Goal: Information Seeking & Learning: Learn about a topic

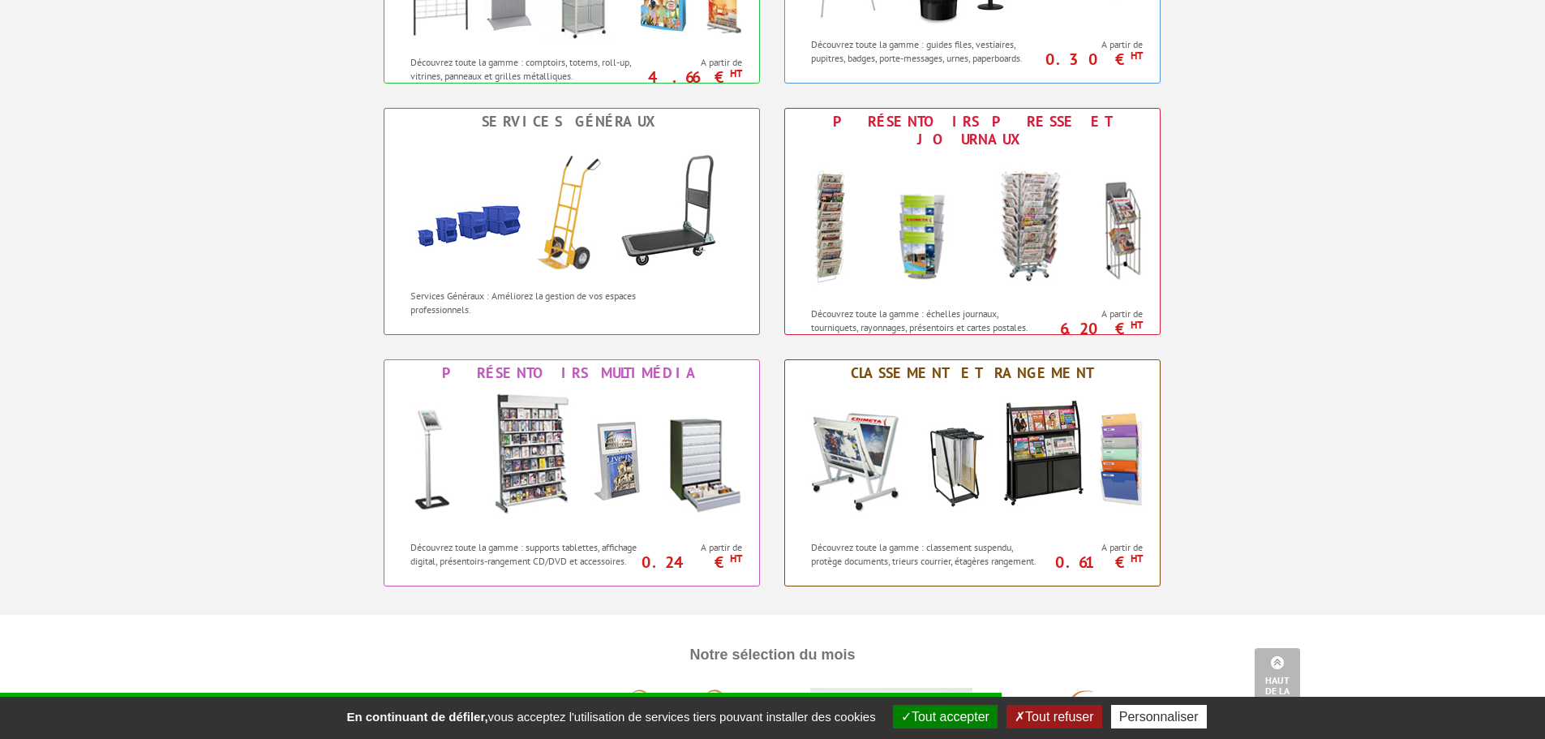
scroll to position [1136, 0]
click at [569, 452] on img at bounding box center [571, 458] width 357 height 146
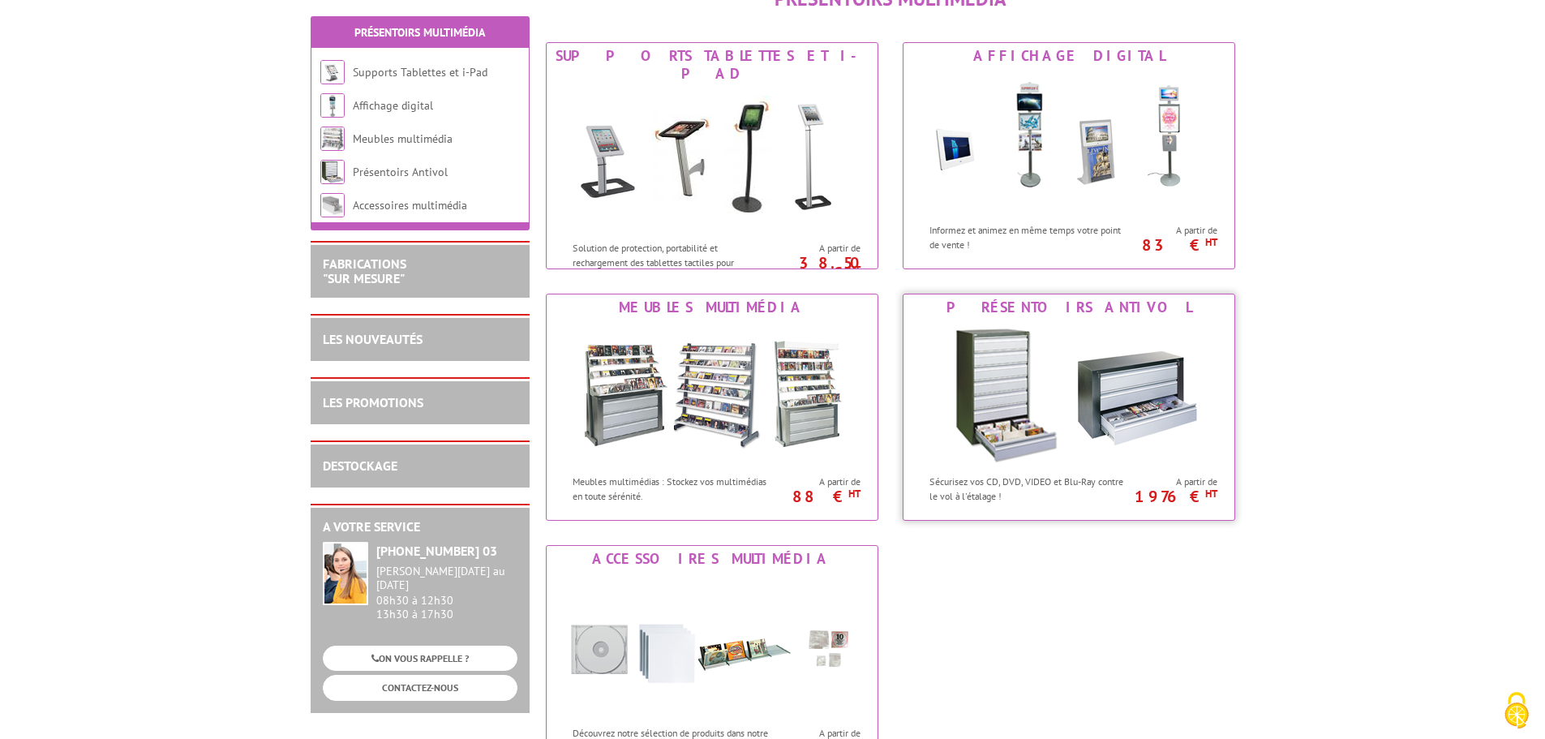
scroll to position [224, 0]
click at [745, 305] on div "Meubles multimédia" at bounding box center [712, 308] width 323 height 18
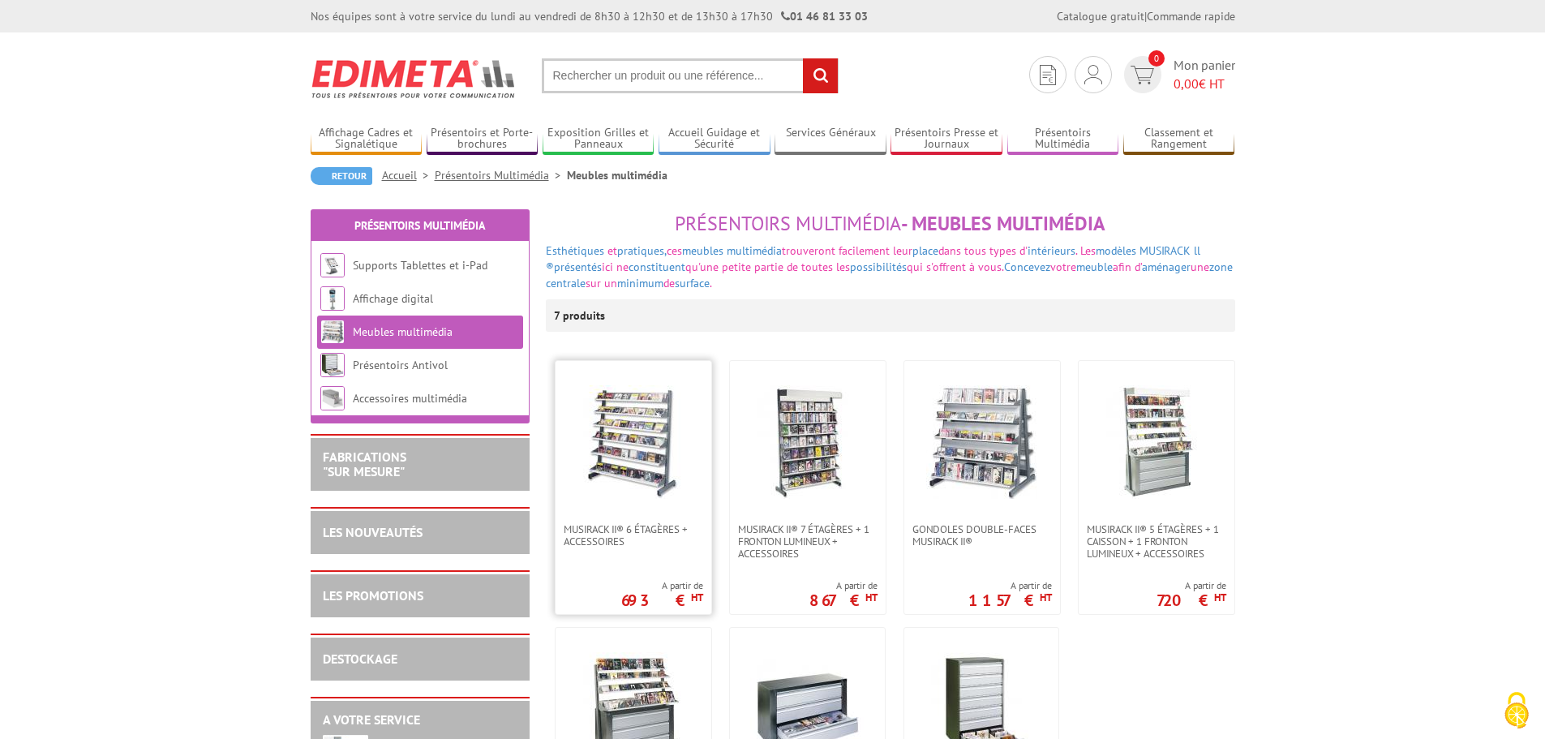
click at [667, 440] on img at bounding box center [634, 442] width 114 height 114
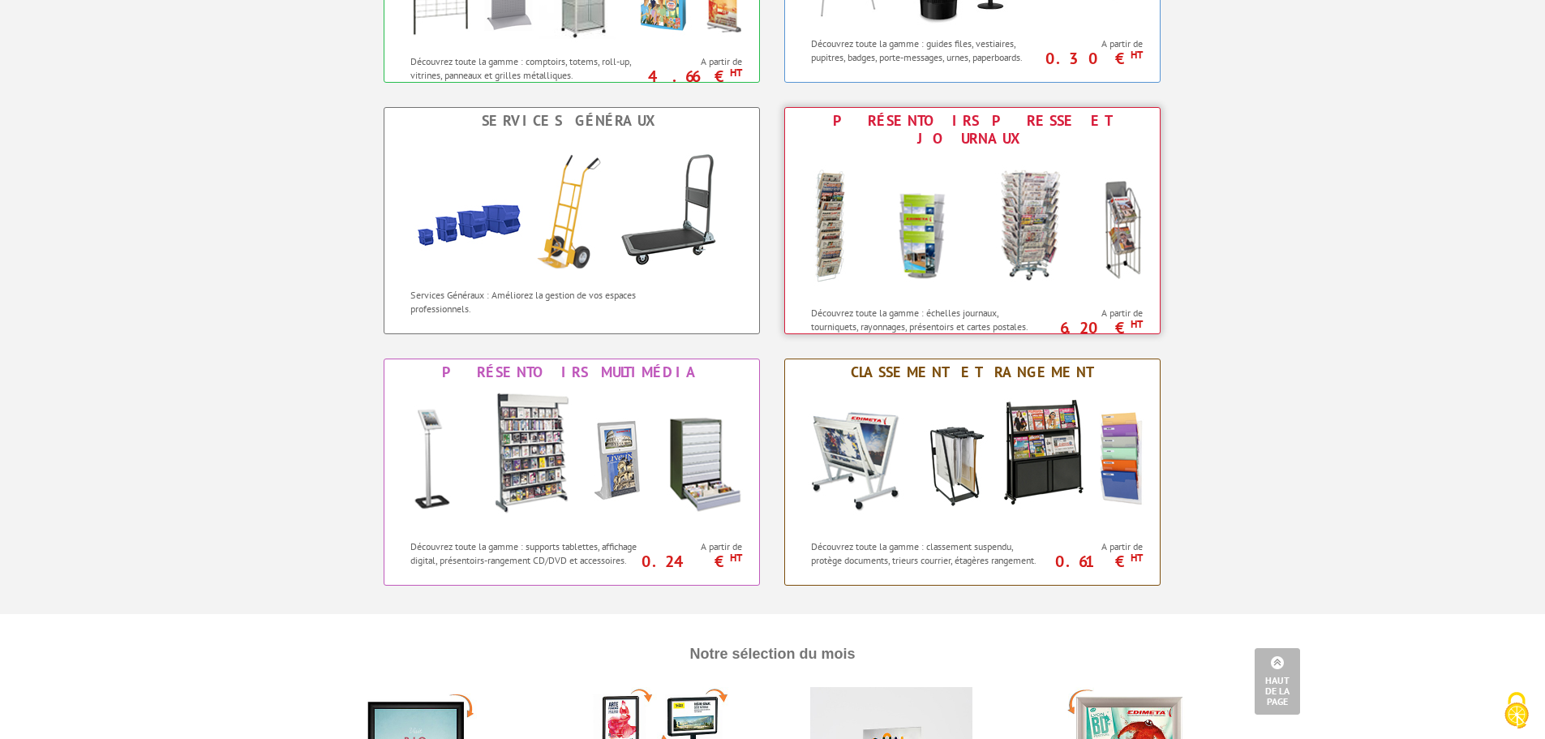
click at [924, 208] on img at bounding box center [972, 225] width 357 height 146
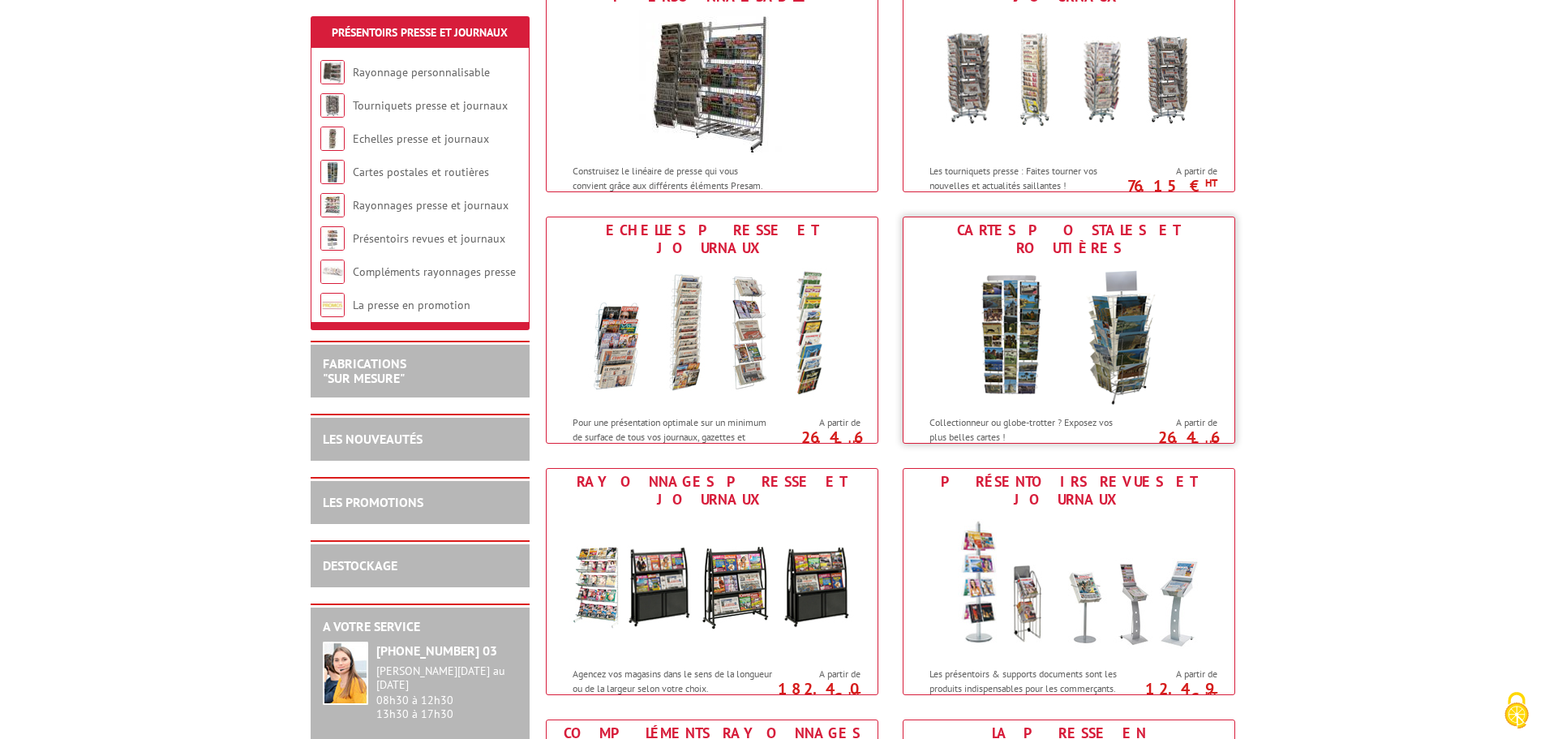
scroll to position [312, 0]
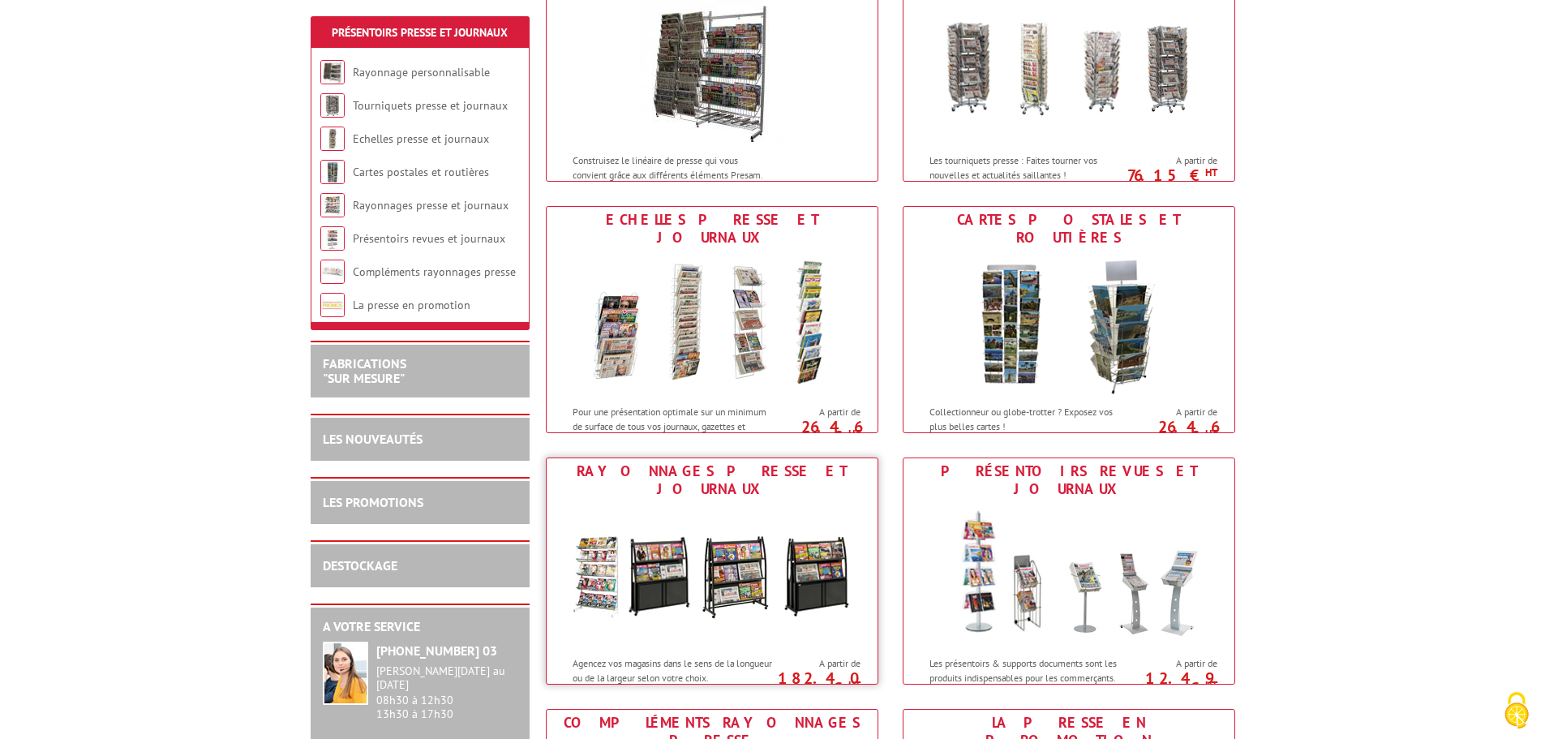
click at [660, 608] on img at bounding box center [712, 575] width 300 height 146
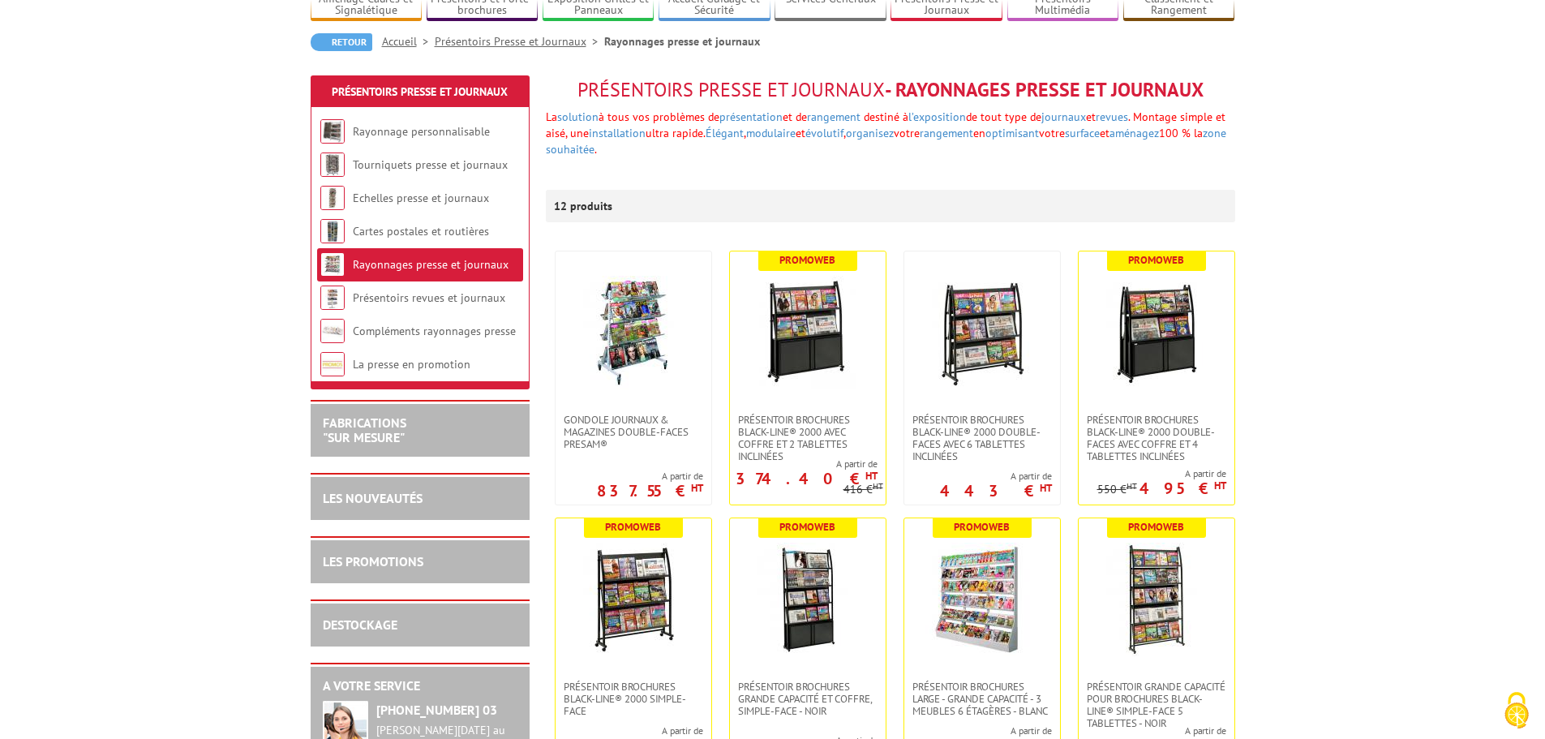
scroll to position [135, 0]
click at [1138, 617] on img at bounding box center [1157, 599] width 114 height 114
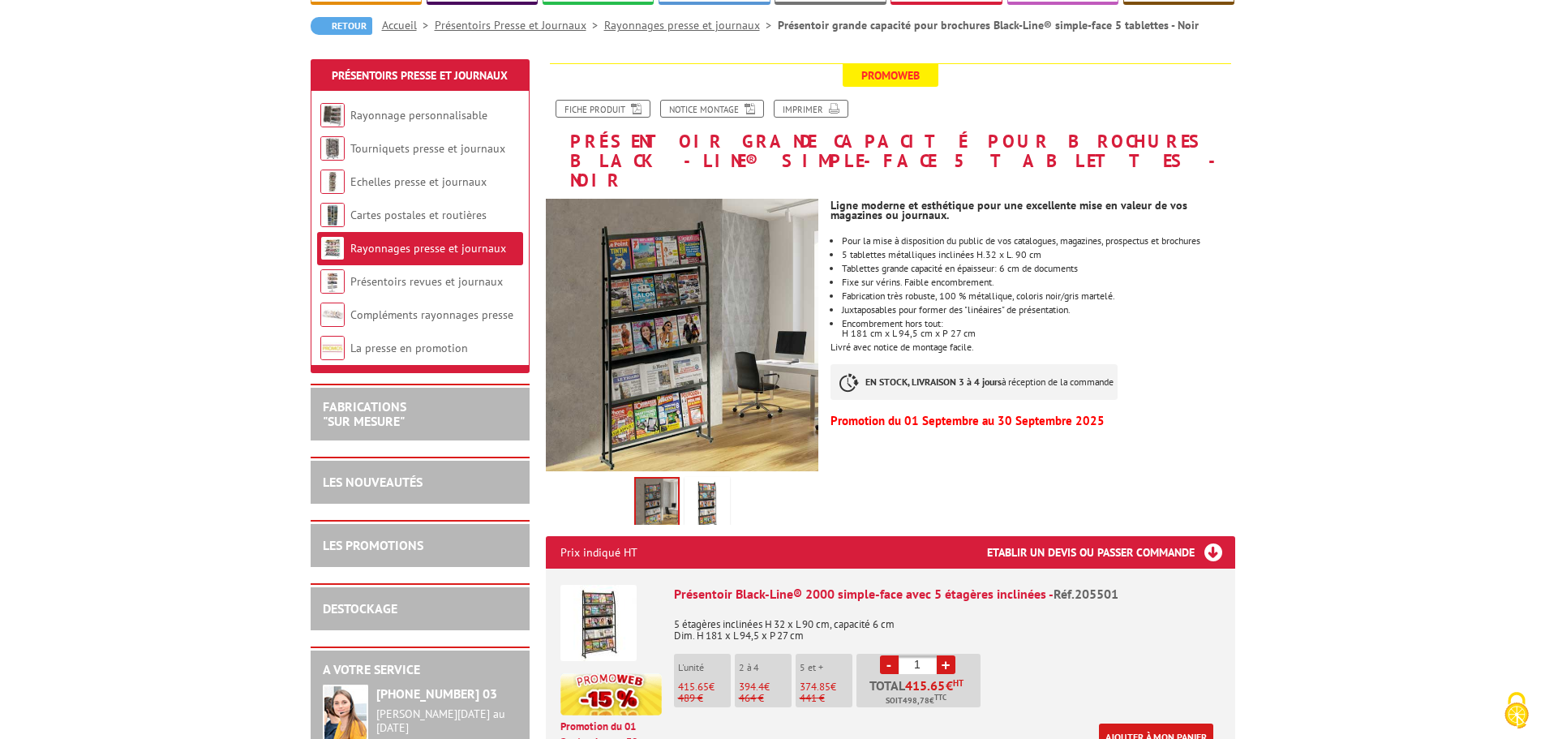
scroll to position [151, 0]
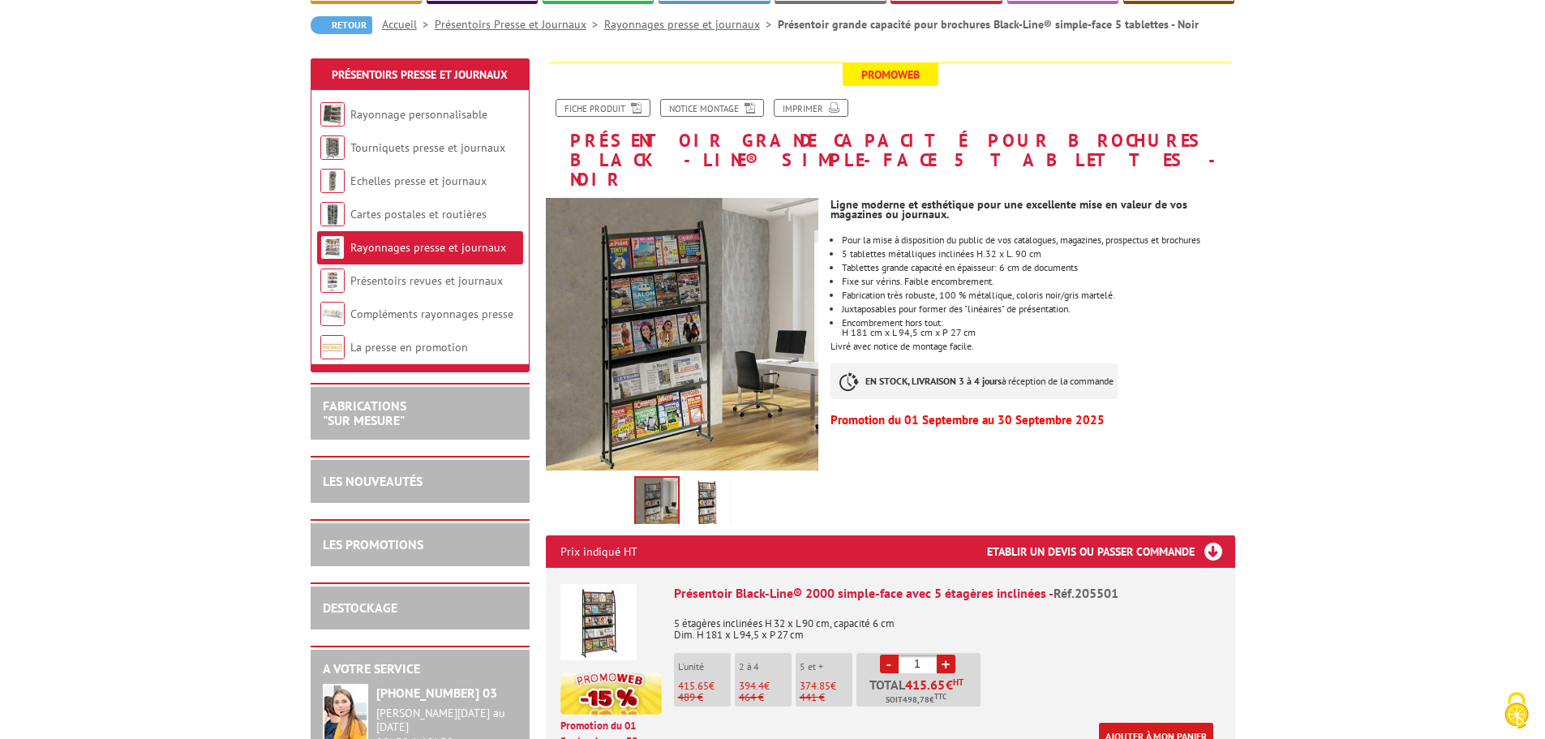
click at [698, 479] on img at bounding box center [707, 504] width 39 height 50
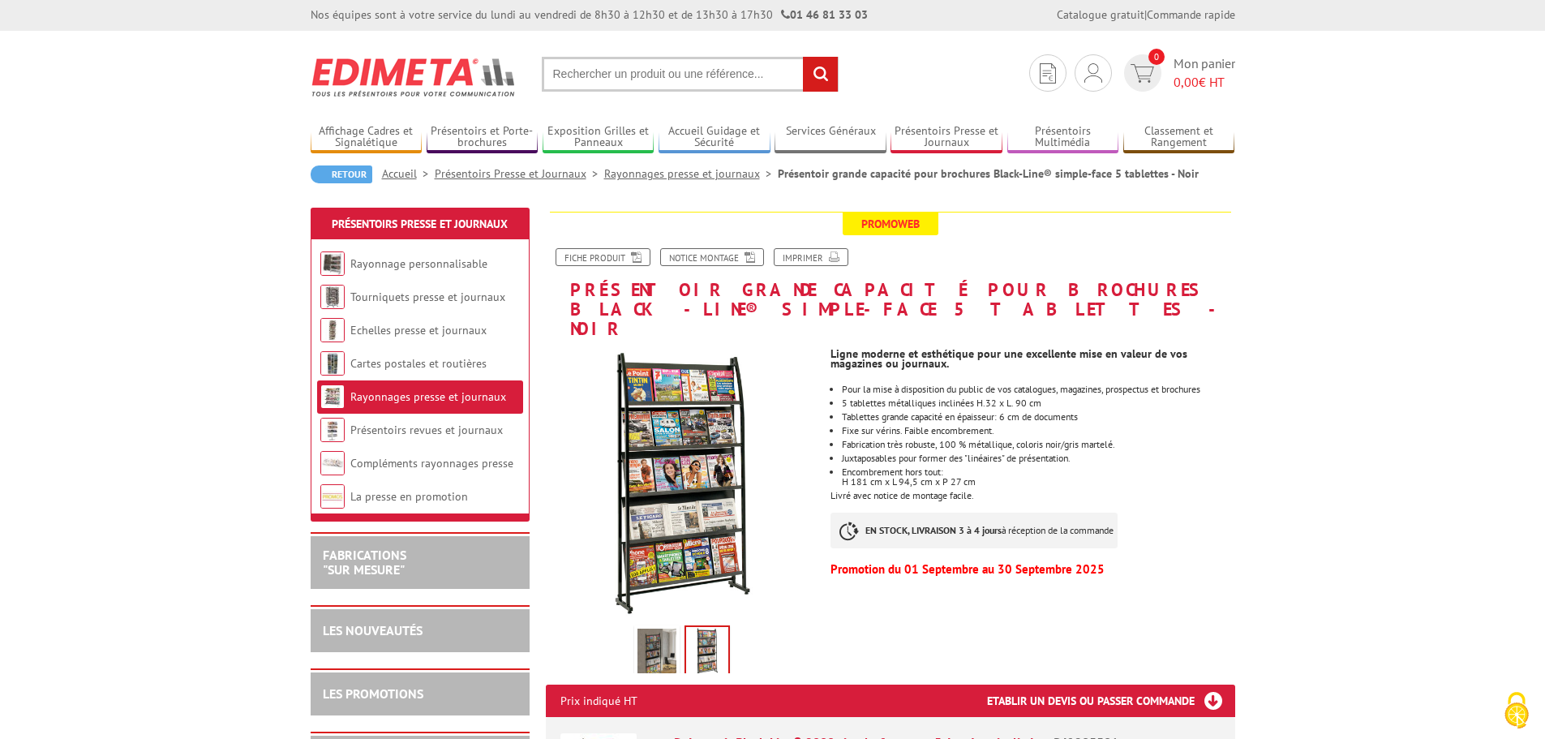
scroll to position [0, 0]
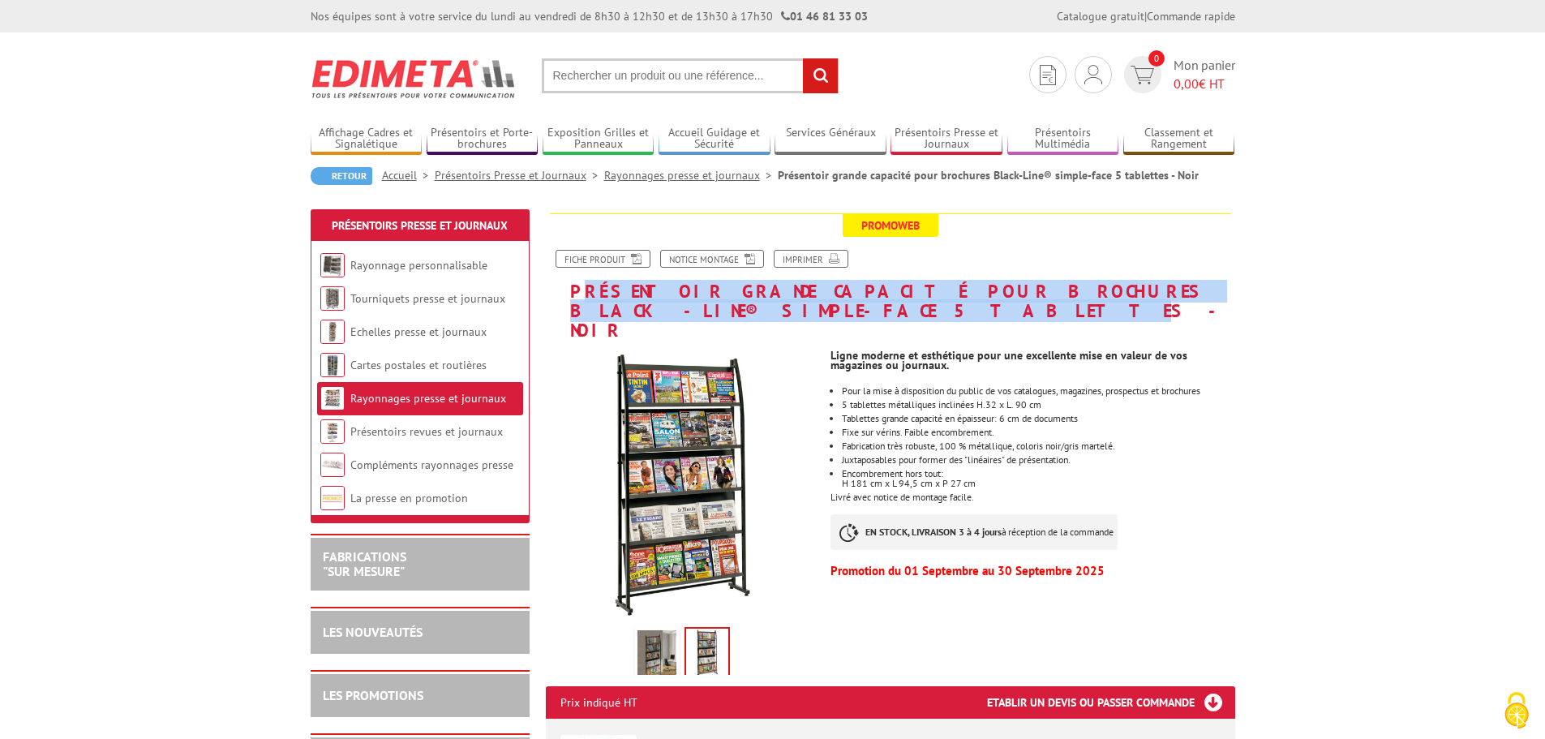
drag, startPoint x: 575, startPoint y: 290, endPoint x: 649, endPoint y: 313, distance: 77.2
click at [649, 313] on h1 "Présentoir grande capacité pour brochures Black-Line® simple-face 5 tablettes -…" at bounding box center [891, 276] width 714 height 127
drag, startPoint x: 655, startPoint y: 311, endPoint x: 572, endPoint y: 300, distance: 83.5
click at [572, 300] on h1 "Présentoir grande capacité pour brochures Black-Line® simple-face 5 tablettes -…" at bounding box center [891, 276] width 714 height 127
copy h1 "Présentoir grande capacité pour brochures Black-Line® simple-face 5 tablettes"
